Goal: Check status: Check status

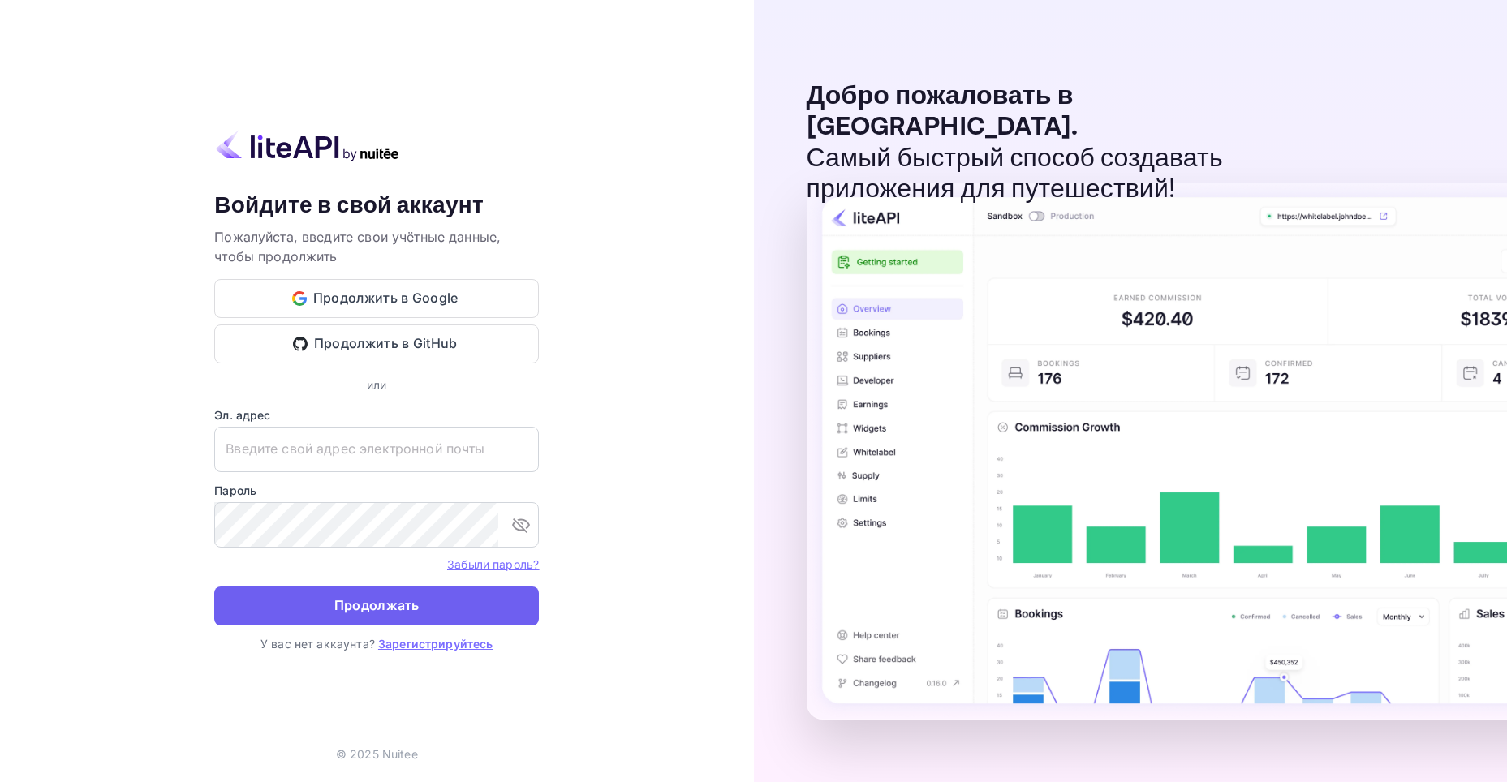
type input "[EMAIL_ADDRESS][DOMAIN_NAME]"
click at [411, 609] on ya-tr-span "Продолжать" at bounding box center [376, 606] width 85 height 22
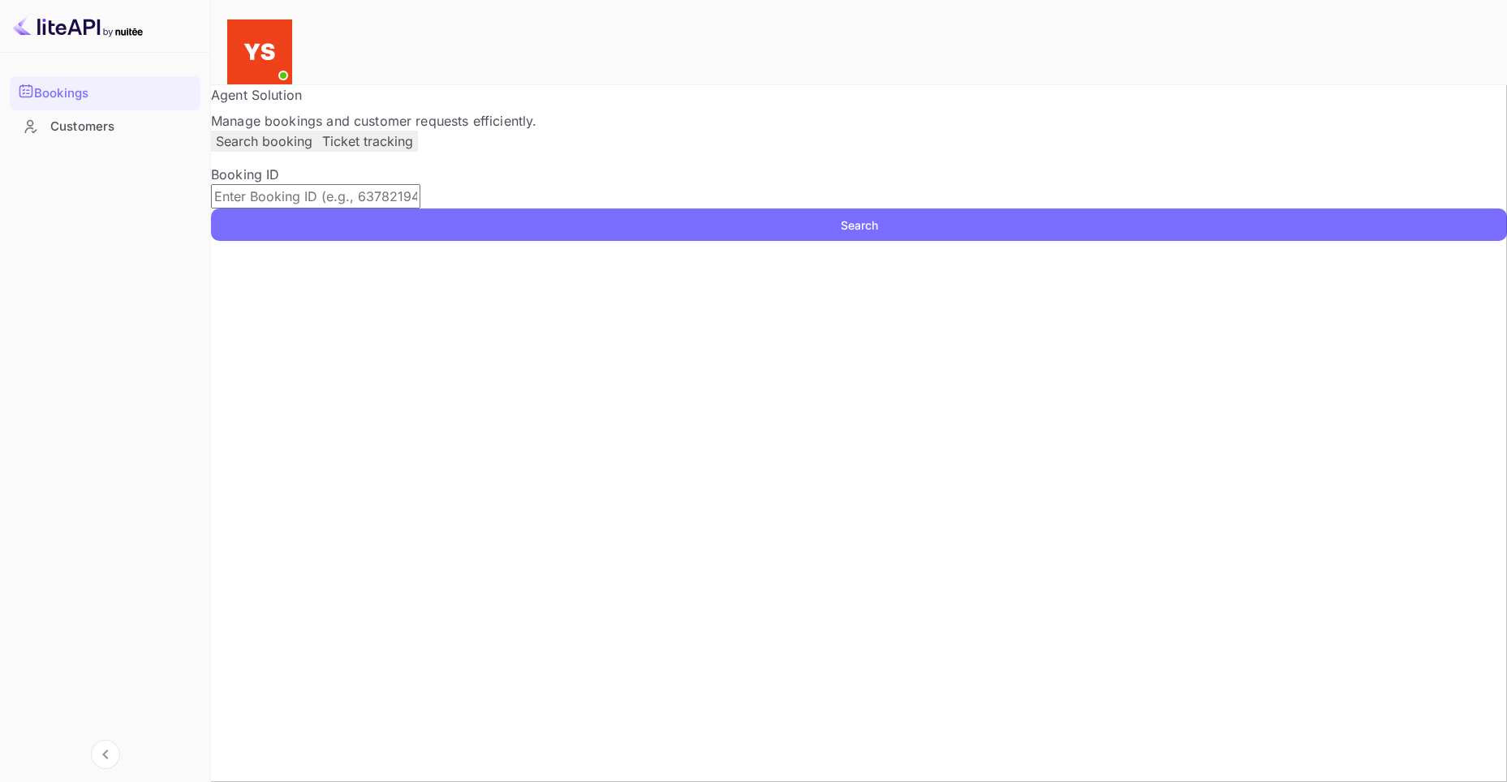
click at [420, 209] on input "text" at bounding box center [315, 196] width 209 height 24
paste input "9526588"
type input "9526588"
click at [211, 209] on button "Search" at bounding box center [859, 225] width 1296 height 32
